Goal: Task Accomplishment & Management: Use online tool/utility

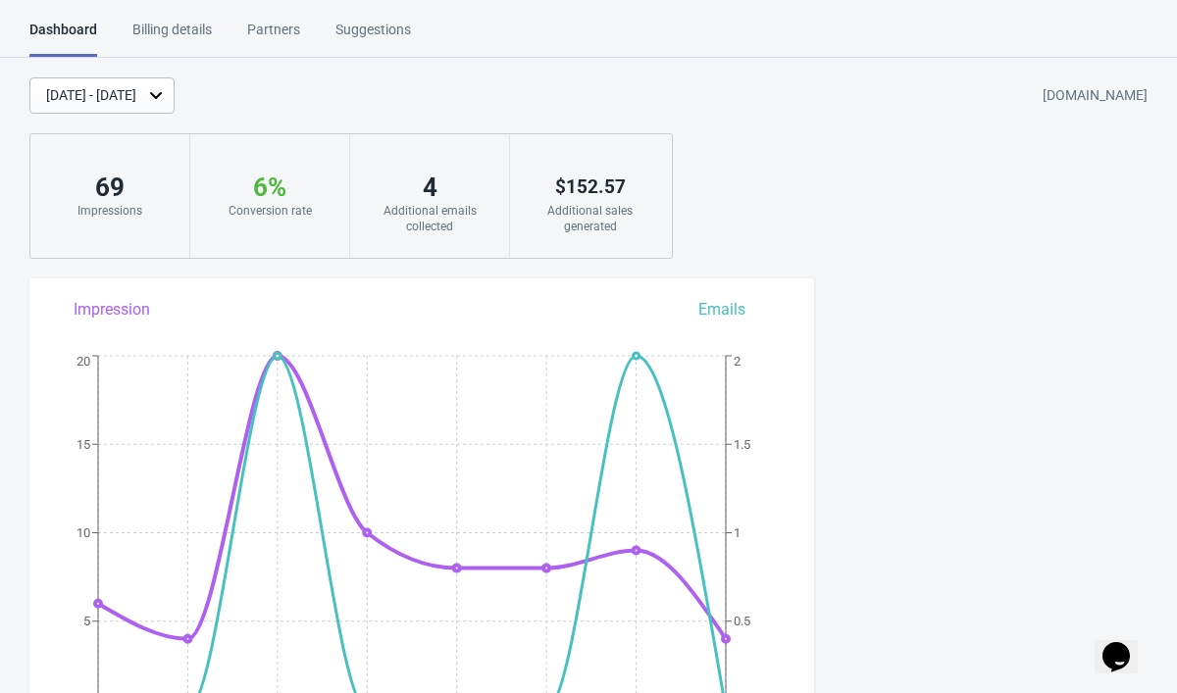
click at [422, 215] on div "Additional emails collected" at bounding box center [430, 218] width 120 height 31
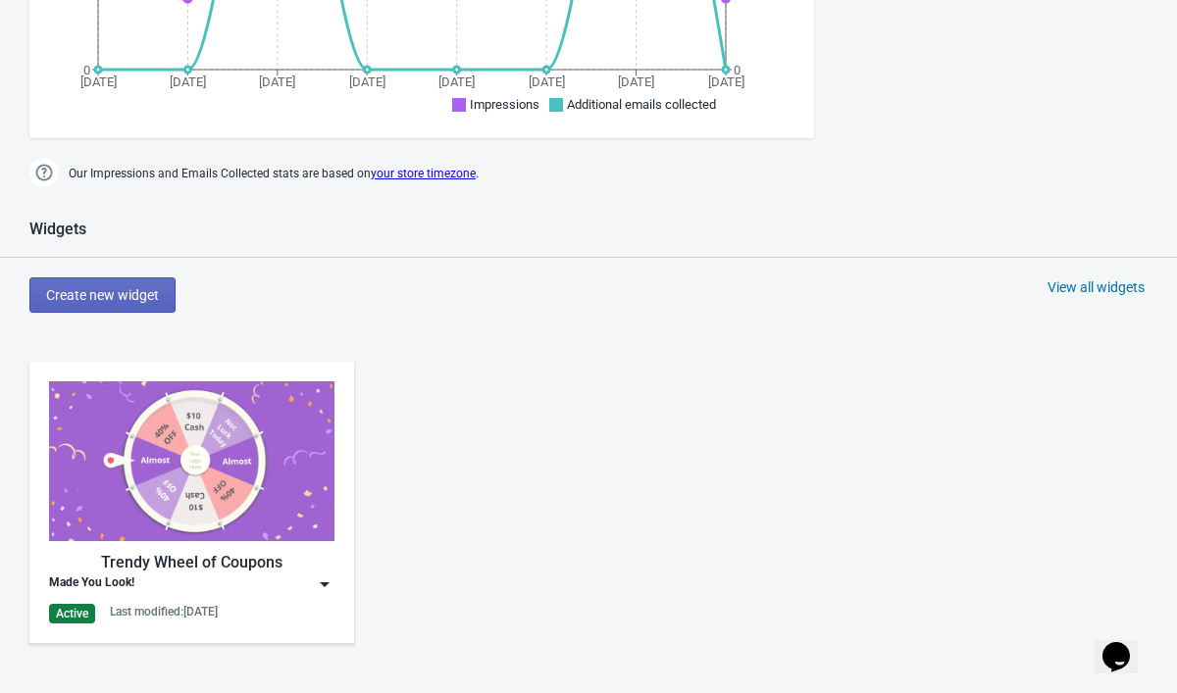
scroll to position [685, 0]
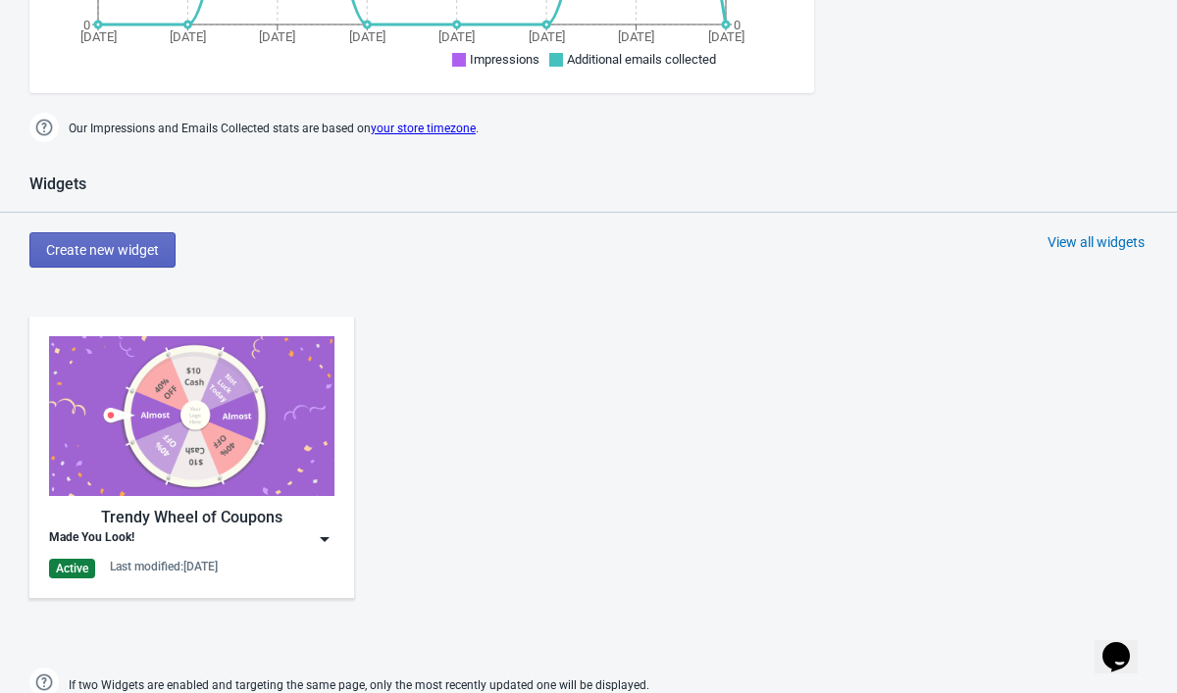
click at [327, 540] on img at bounding box center [325, 540] width 20 height 20
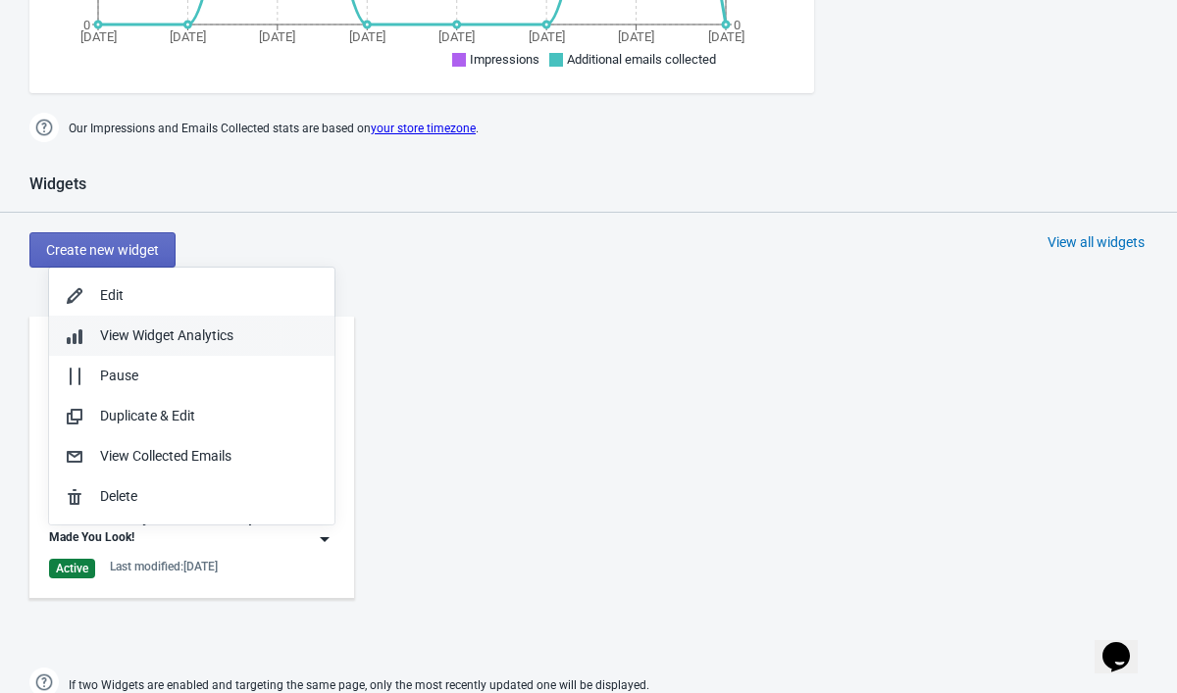
click at [241, 336] on div "View Widget Analytics" at bounding box center [209, 336] width 219 height 21
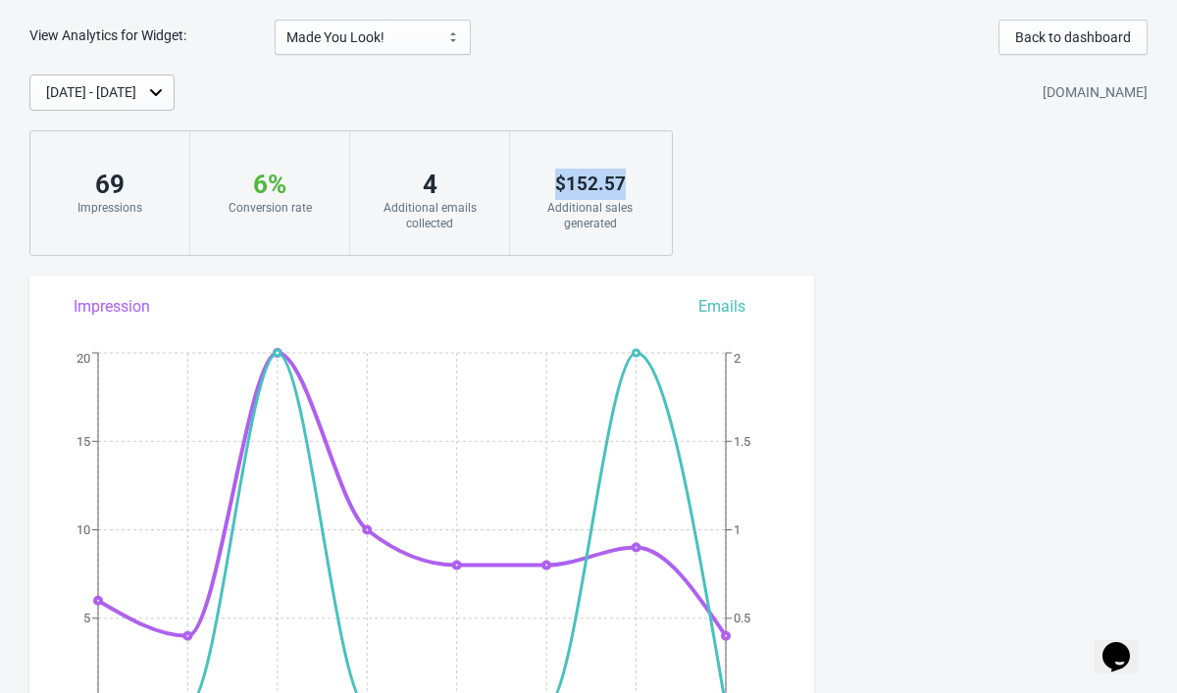
drag, startPoint x: 554, startPoint y: 177, endPoint x: 650, endPoint y: 183, distance: 96.4
click at [651, 184] on div "$ 152.57 Additional sales generated" at bounding box center [590, 193] width 160 height 124
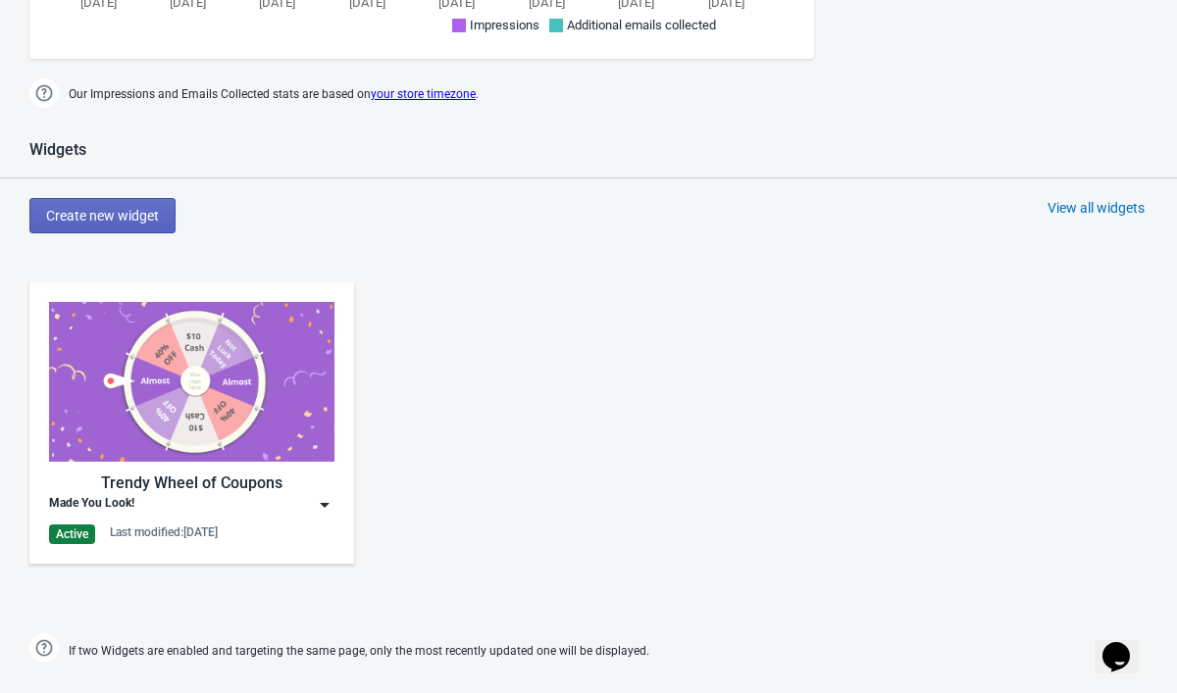
scroll to position [719, 0]
click at [331, 503] on img at bounding box center [325, 506] width 20 height 20
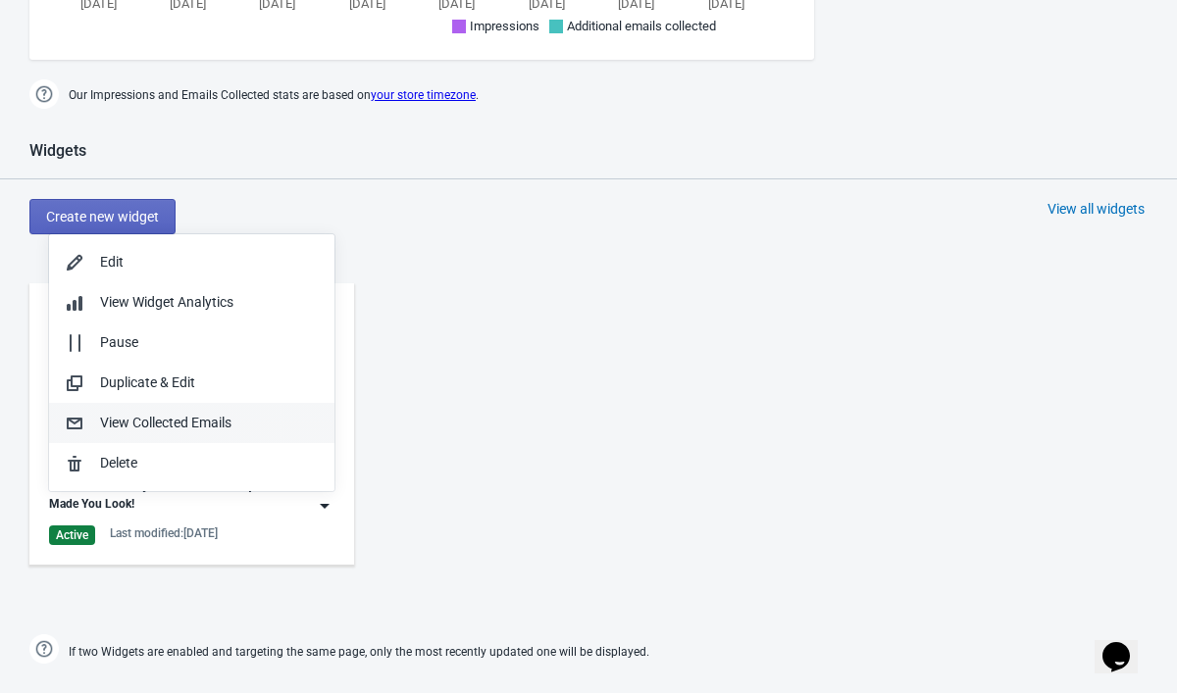
click at [259, 431] on div "View Collected Emails" at bounding box center [209, 423] width 219 height 21
